Goal: Information Seeking & Learning: Learn about a topic

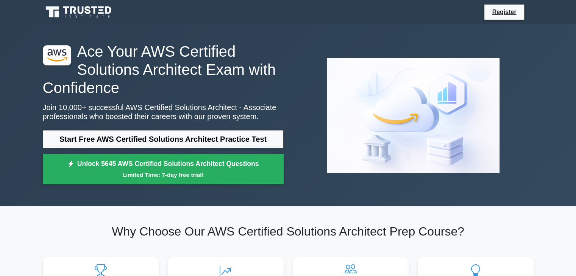
click at [154, 142] on link "Start Free AWS Certified Solutions Architect Practice Test" at bounding box center [163, 139] width 241 height 18
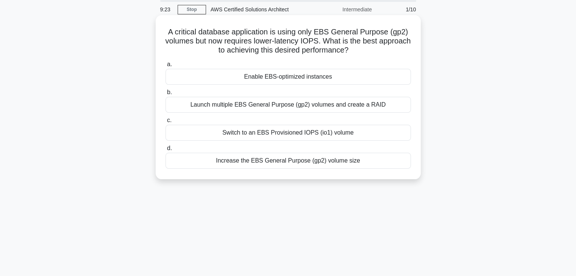
scroll to position [27, 0]
click at [349, 107] on div "Launch multiple EBS General Purpose (gp2) volumes and create a RAID" at bounding box center [287, 105] width 245 height 16
click at [165, 95] on input "b. Launch multiple EBS General Purpose (gp2) volumes and create a RAID" at bounding box center [165, 92] width 0 height 5
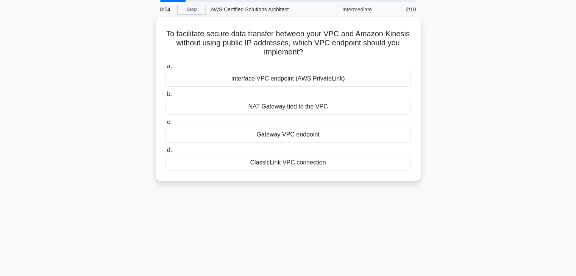
scroll to position [0, 0]
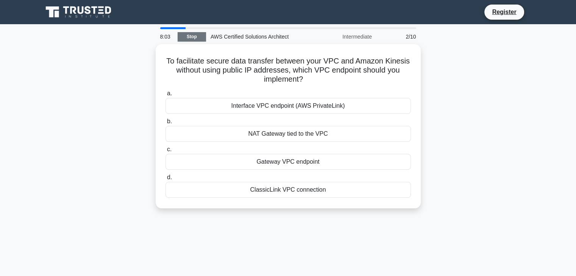
click at [191, 41] on link "Stop" at bounding box center [192, 36] width 28 height 9
